Goal: Information Seeking & Learning: Learn about a topic

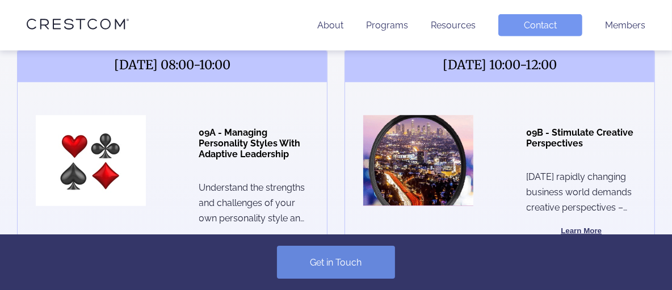
scroll to position [511, 0]
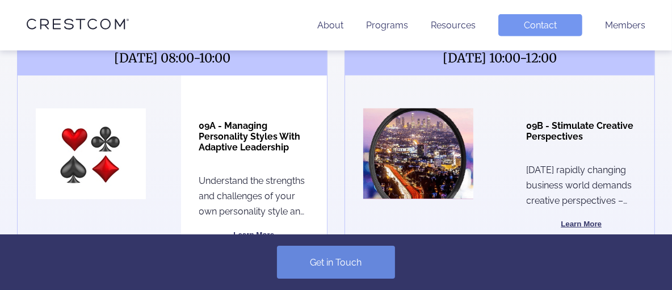
click at [251, 228] on button "Learn More" at bounding box center [254, 235] width 110 height 14
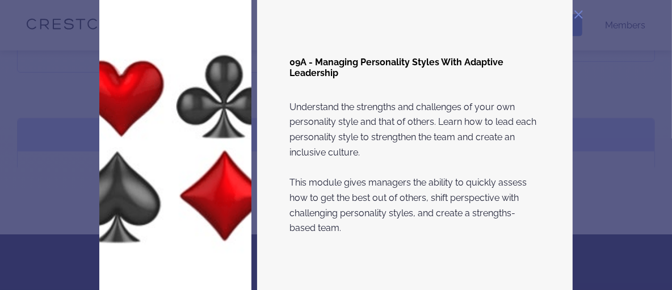
scroll to position [681, 0]
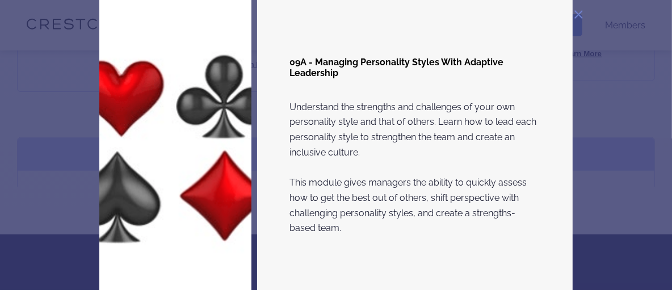
click at [354, 241] on div "09A - Managing Personality Styles With Adaptive Leadership Understand the stren…" at bounding box center [415, 145] width 316 height 302
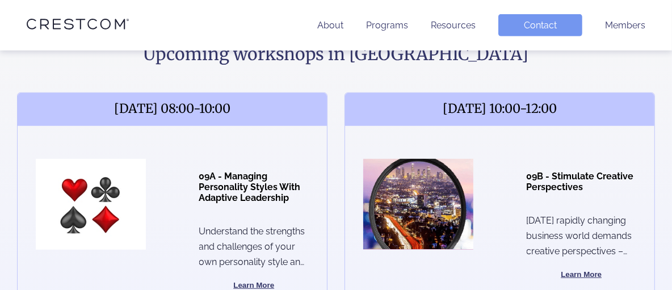
scroll to position [454, 0]
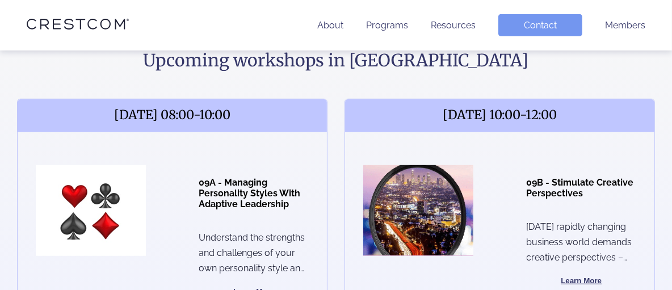
click at [177, 99] on span "[DATE] 08:00-10:00" at bounding box center [172, 115] width 309 height 33
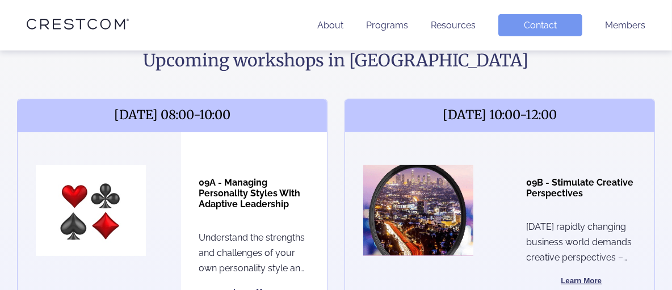
click at [225, 177] on h4 "09A - Managing Personality Styles With Adaptive Leadership" at bounding box center [254, 193] width 110 height 32
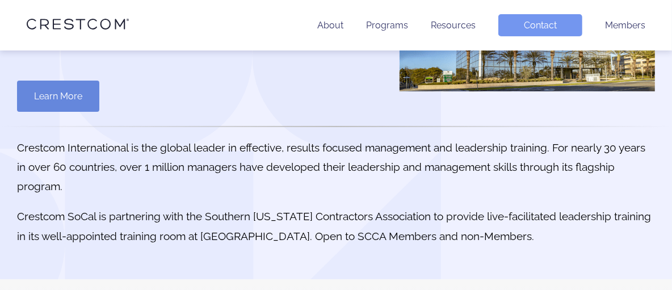
scroll to position [0, 0]
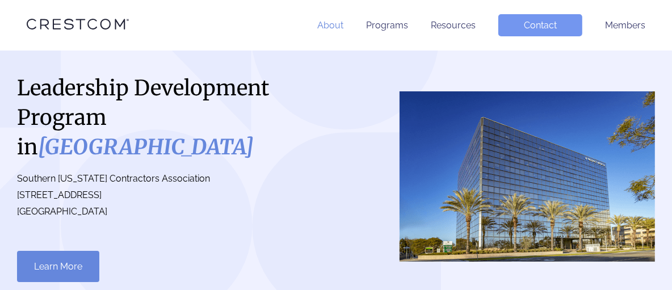
click at [333, 23] on link "About" at bounding box center [330, 25] width 26 height 11
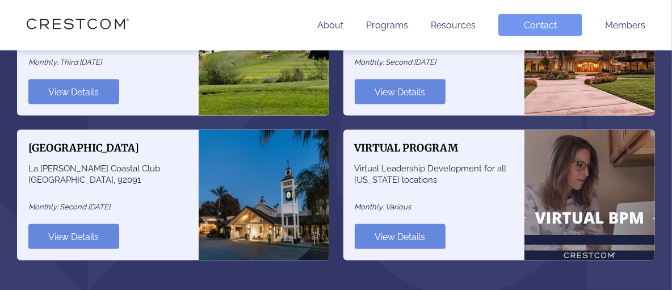
scroll to position [1363, 0]
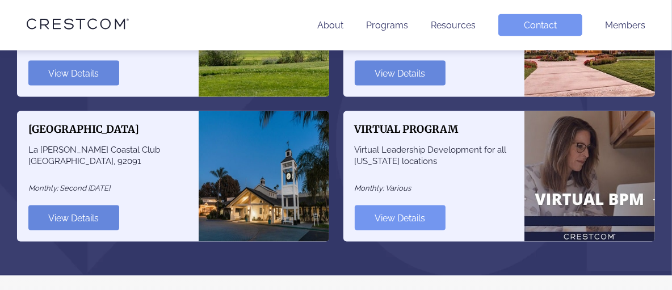
click at [399, 216] on link "View Details" at bounding box center [400, 218] width 91 height 25
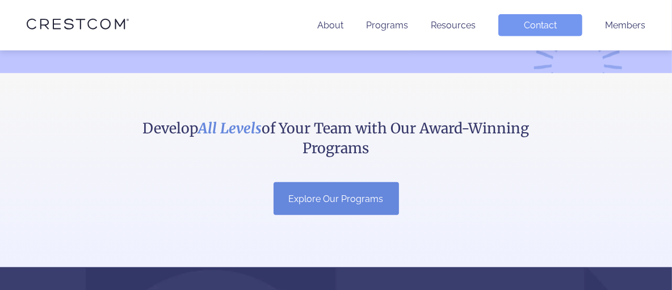
scroll to position [835, 0]
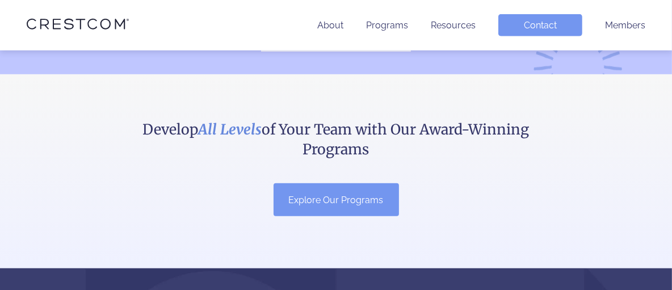
click at [336, 199] on link "Explore Our Programs" at bounding box center [336, 199] width 125 height 33
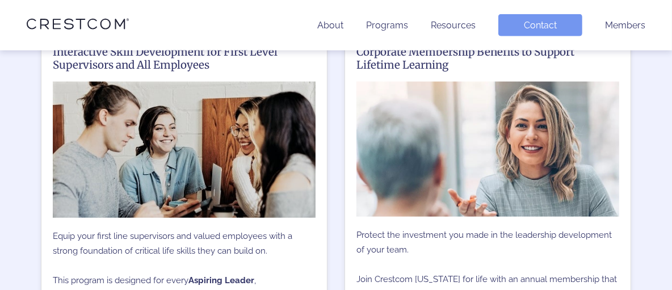
scroll to position [1079, 0]
